Goal: Check status: Check status

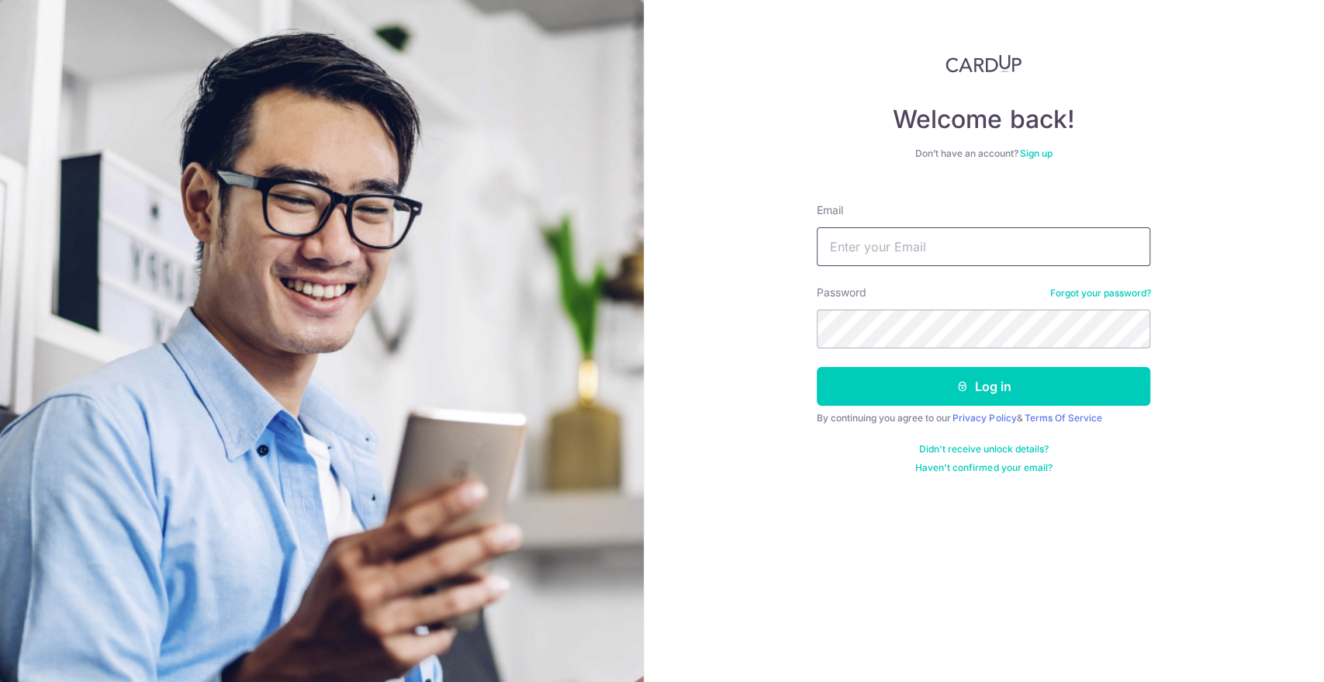
click at [1009, 251] on input "Email" at bounding box center [984, 246] width 334 height 39
type input "[EMAIL_ADDRESS][DOMAIN_NAME]"
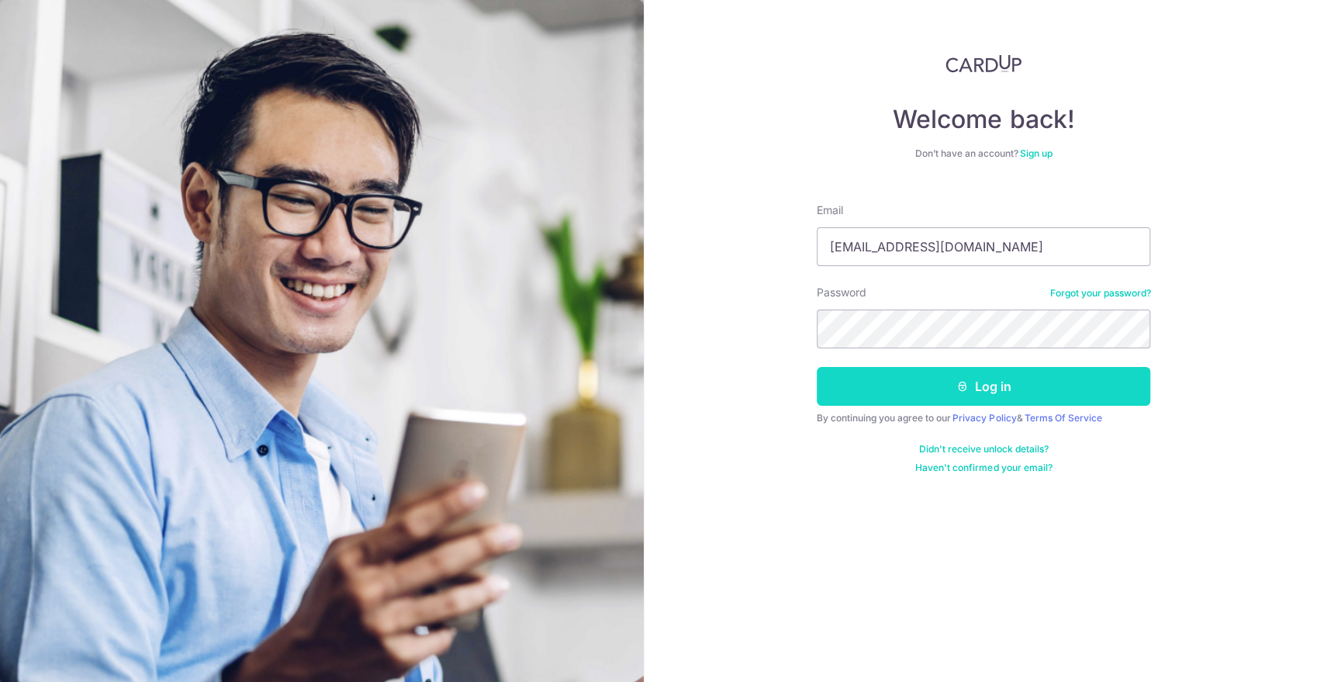
click at [888, 376] on button "Log in" at bounding box center [984, 386] width 334 height 39
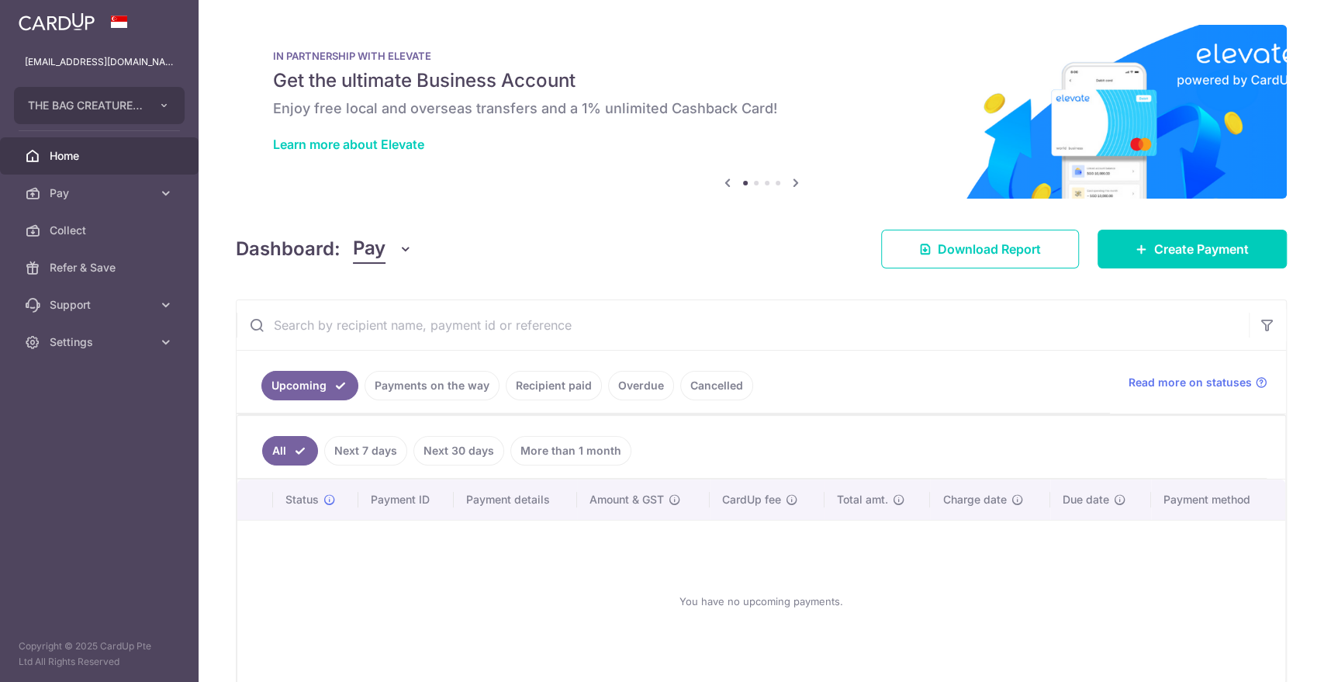
click at [479, 379] on link "Payments on the way" at bounding box center [432, 385] width 135 height 29
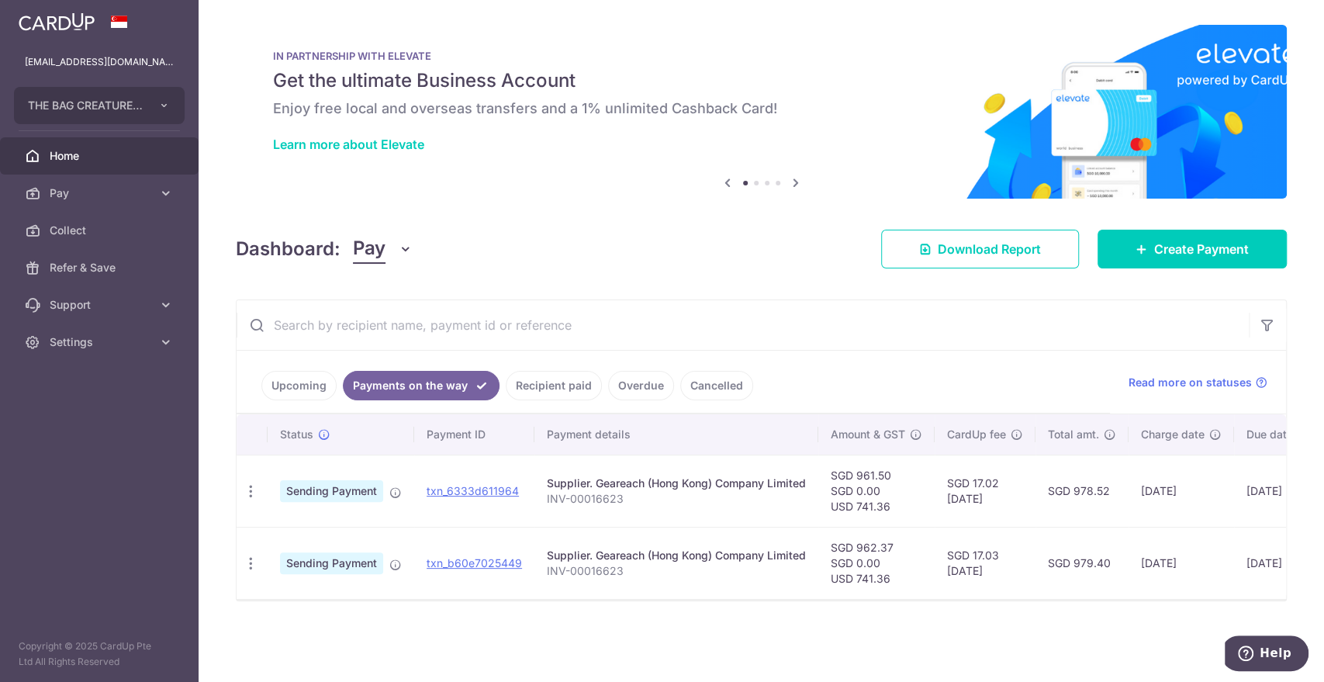
click at [398, 560] on icon at bounding box center [395, 565] width 12 height 12
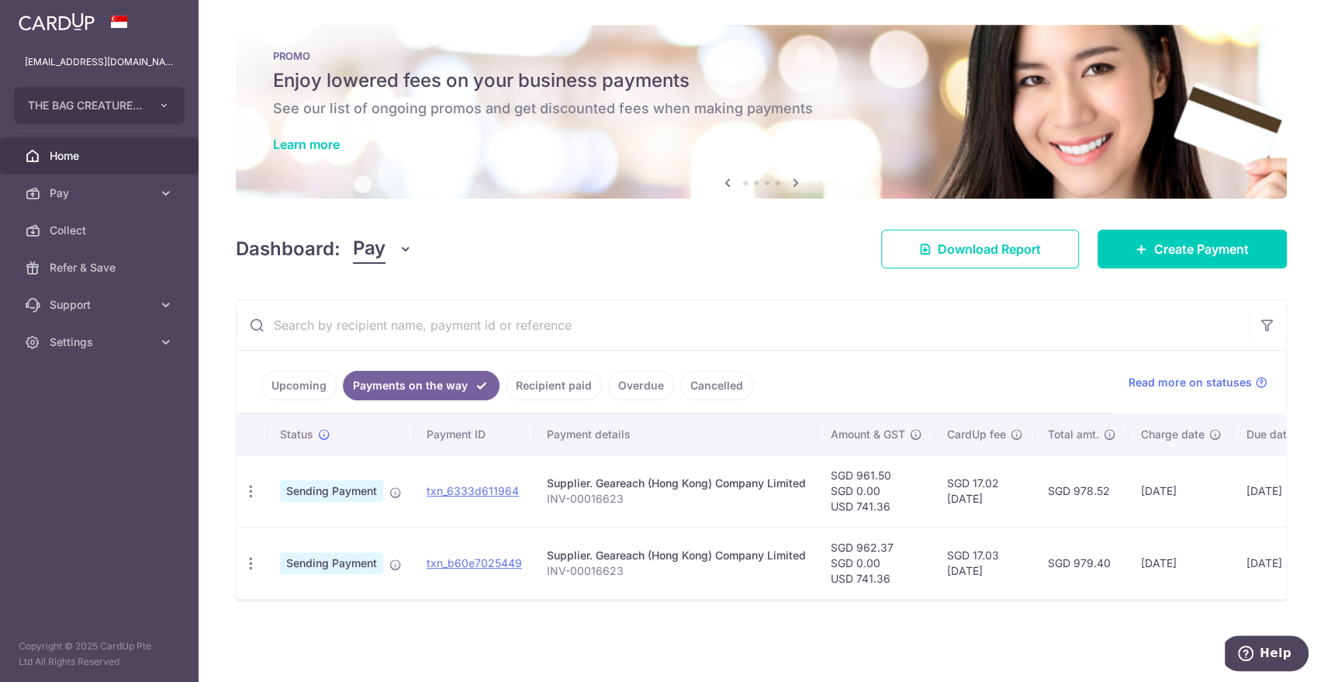
click at [678, 662] on div "× Pause Schedule Pause all future payments in this series Pause just this one p…" at bounding box center [762, 341] width 1126 height 682
click at [388, 501] on td "Sending Payment" at bounding box center [341, 491] width 147 height 72
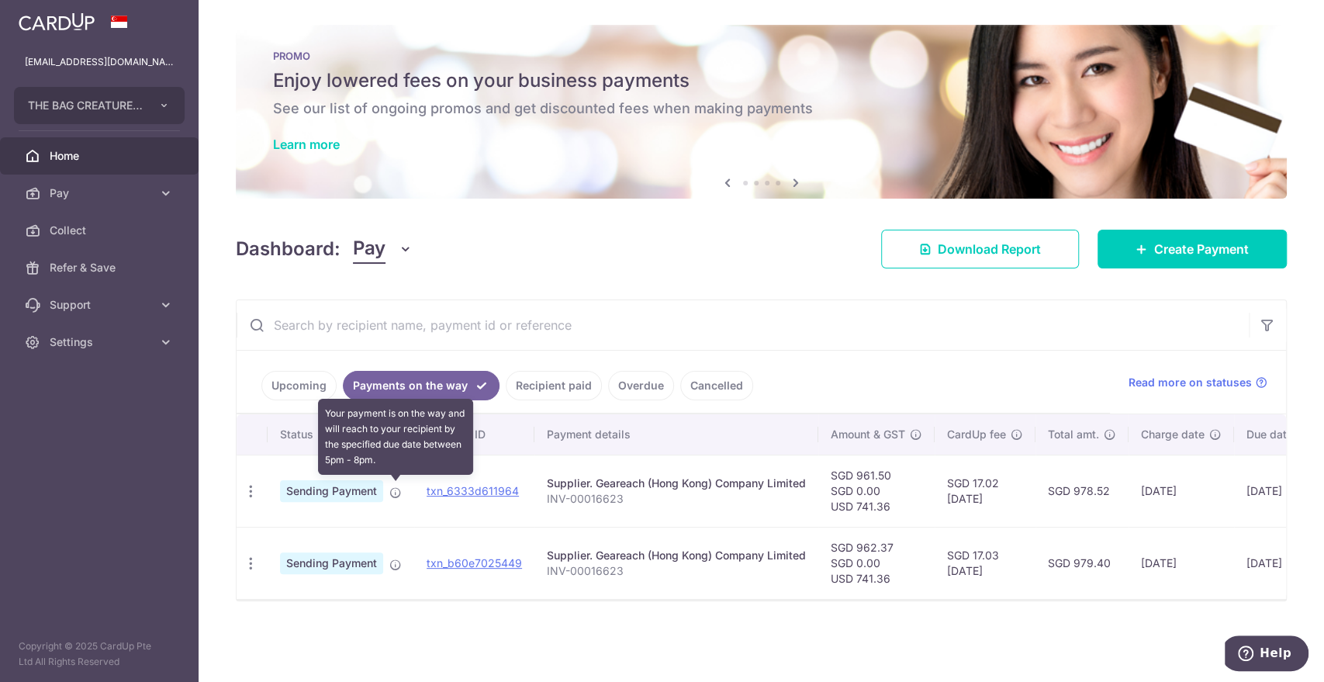
click at [392, 493] on icon at bounding box center [395, 492] width 12 height 12
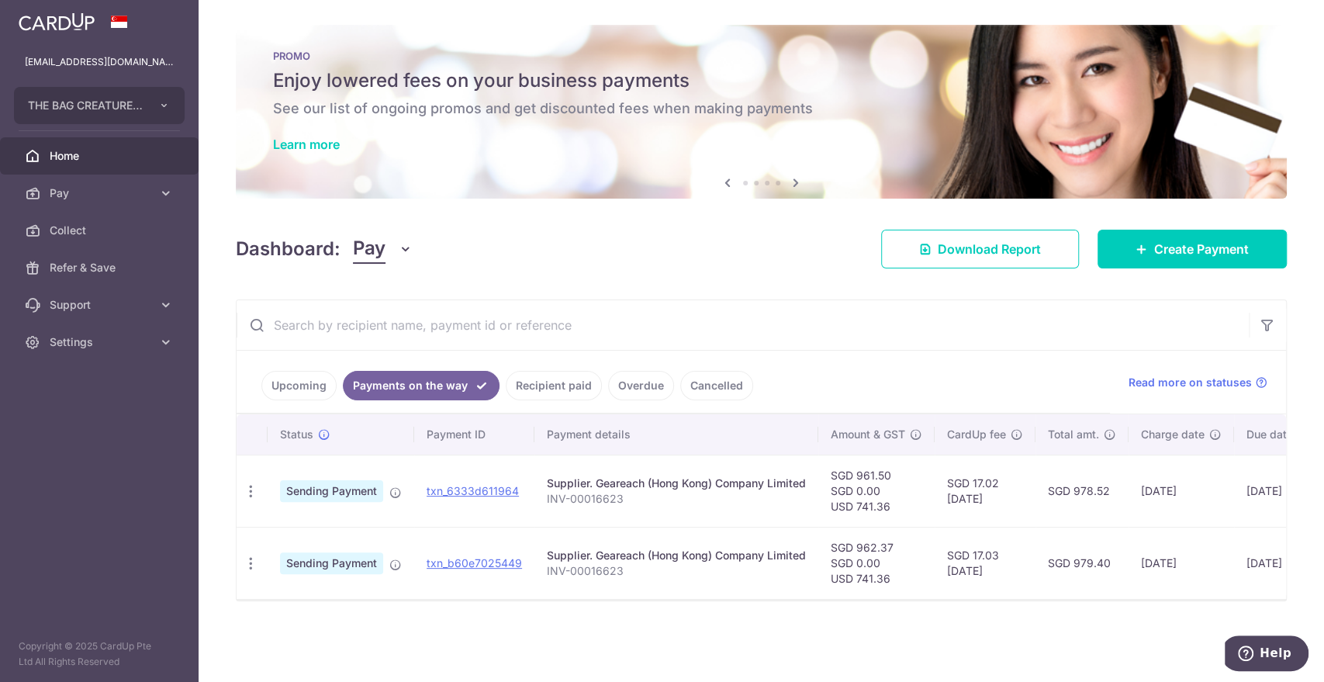
click at [331, 490] on span "Sending Payment" at bounding box center [331, 491] width 103 height 22
